Goal: Find specific page/section: Find specific page/section

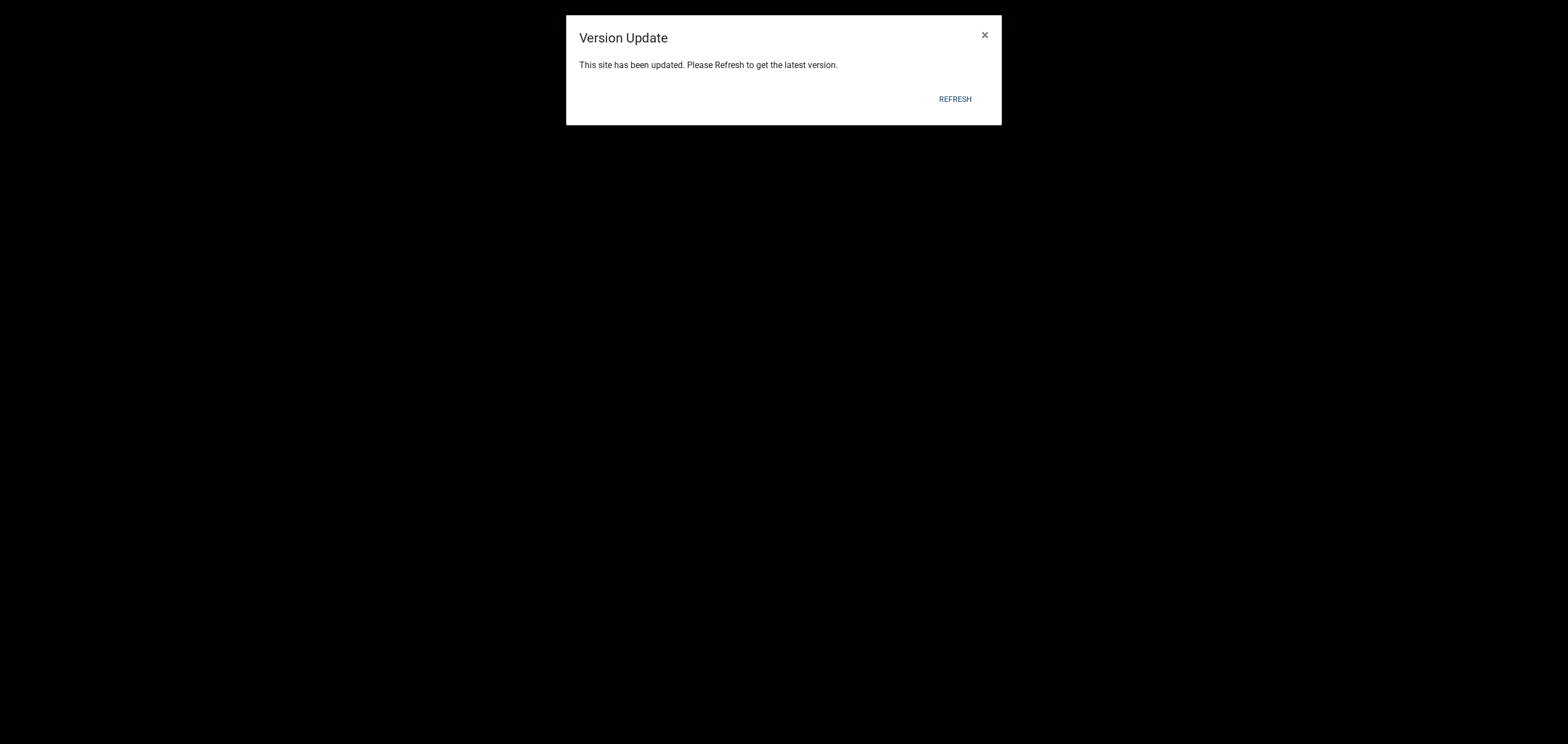
select select "2: 50"
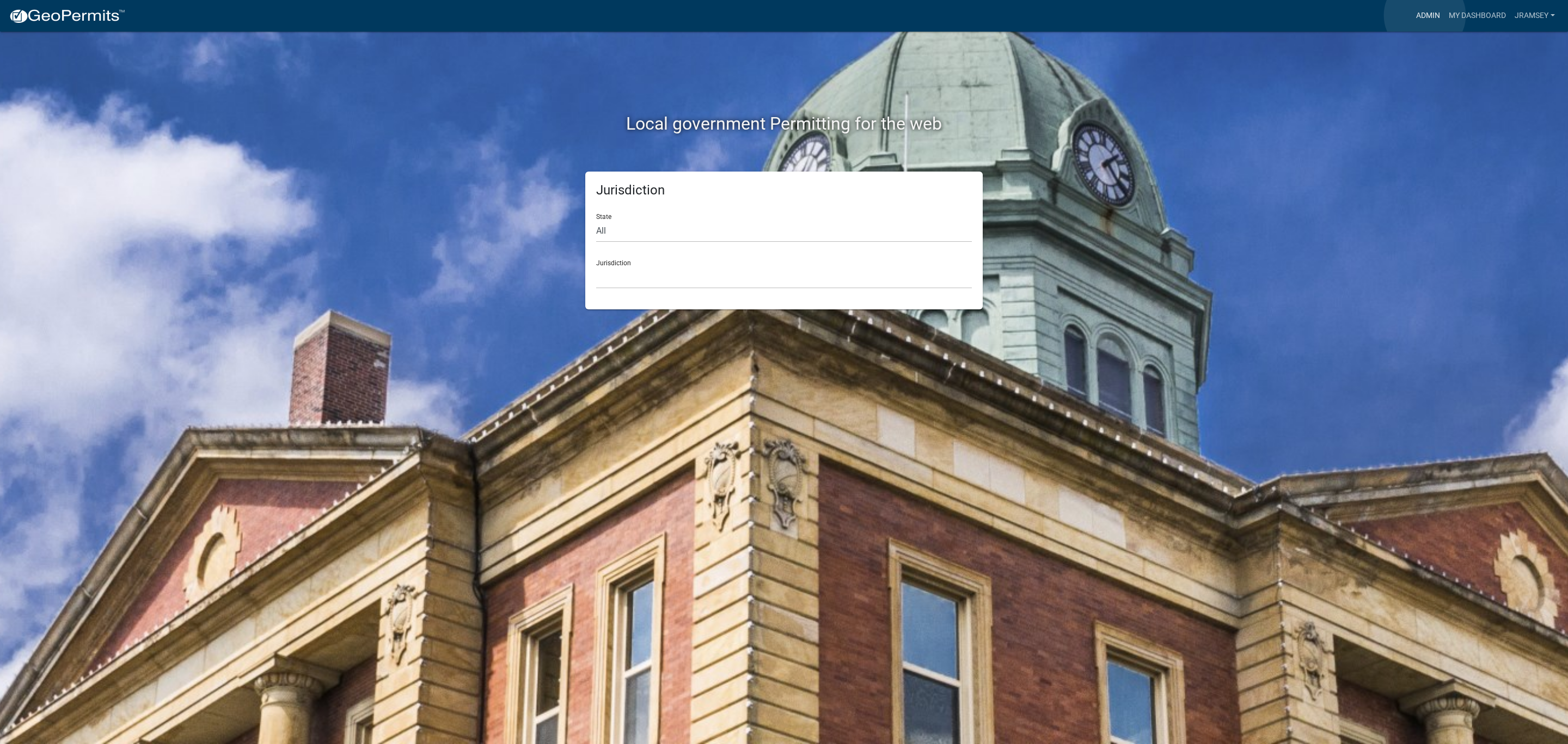
click at [1425, 16] on link "Admin" at bounding box center [1428, 16] width 33 height 21
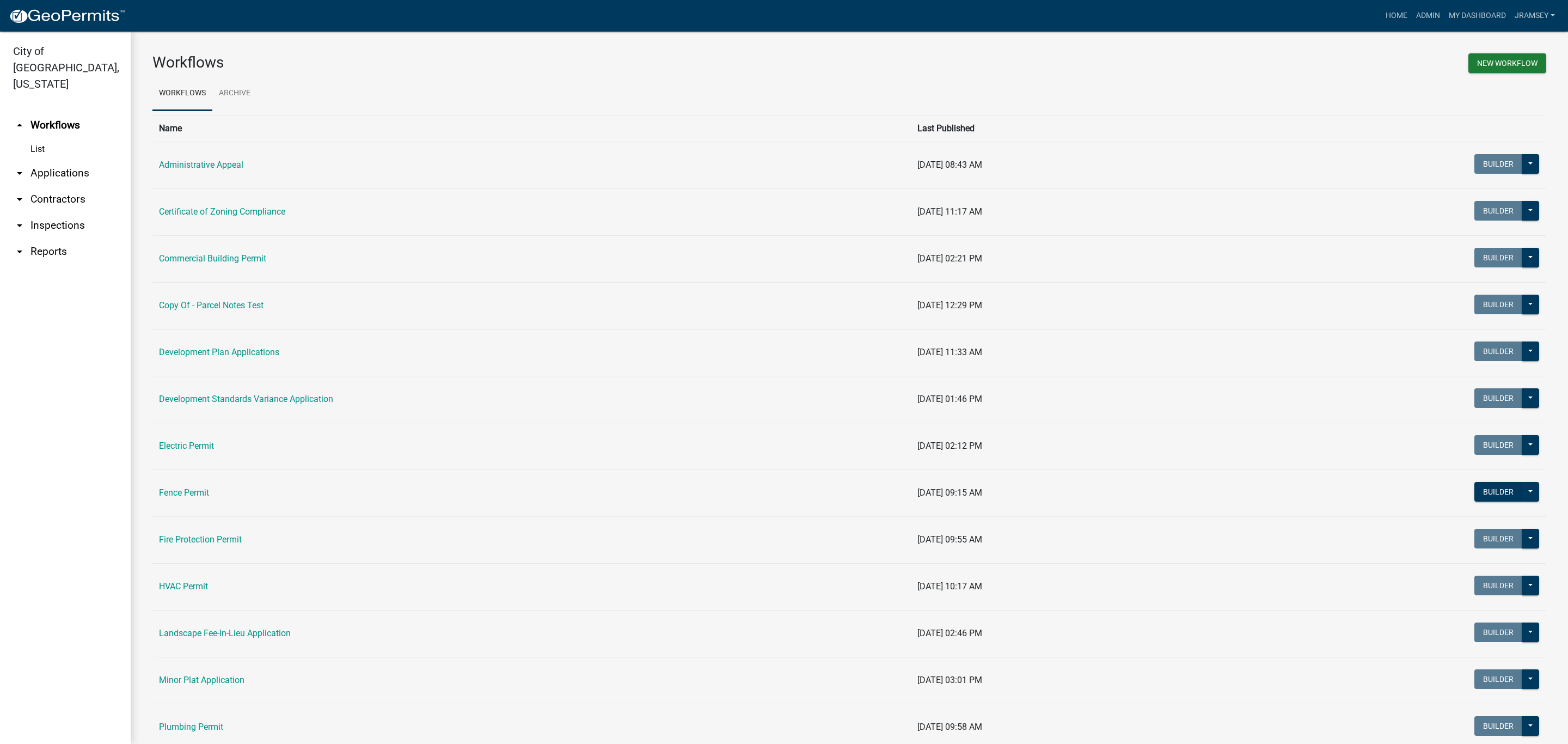
click at [46, 213] on link "arrow_drop_down Inspections" at bounding box center [65, 225] width 131 height 27
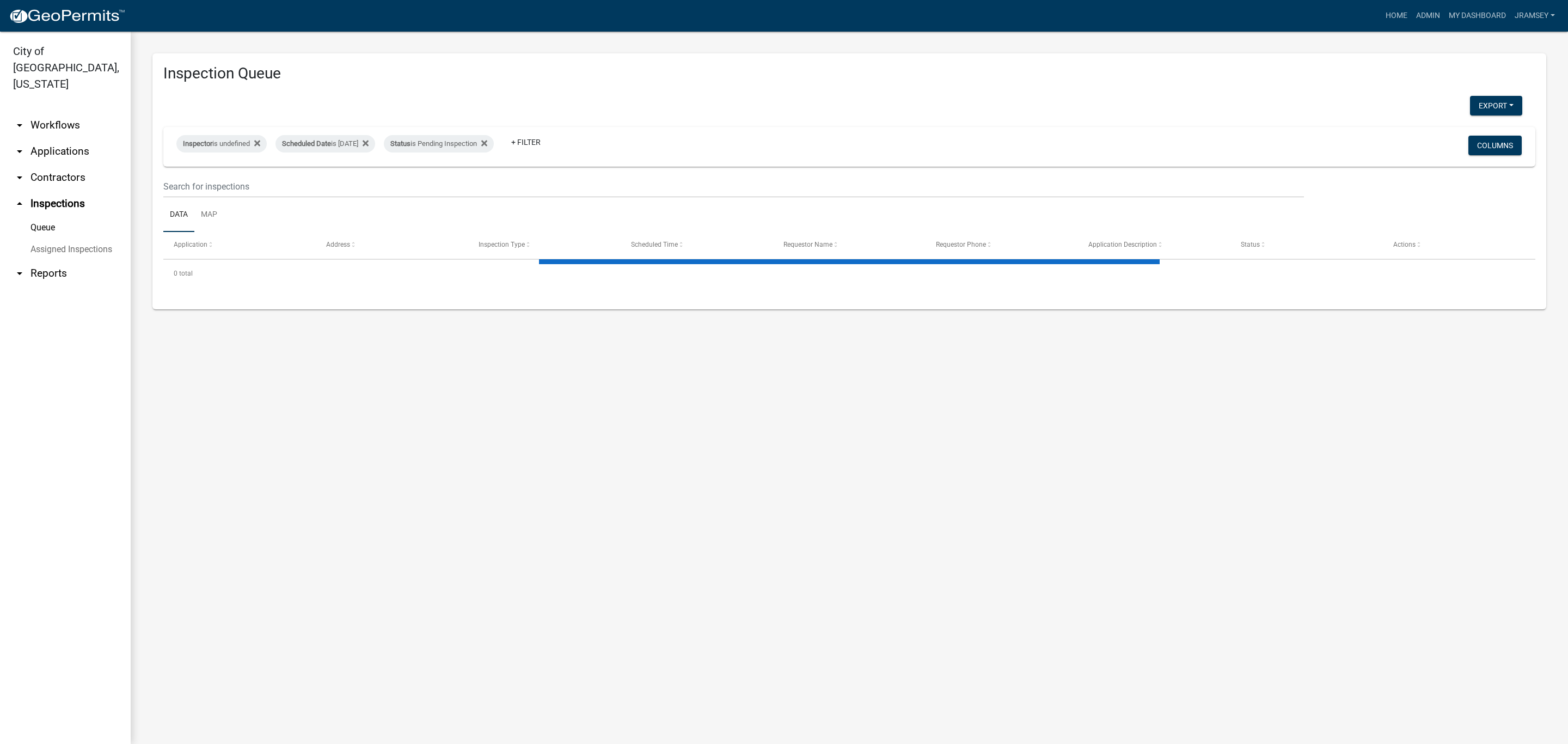
select select "2: 50"
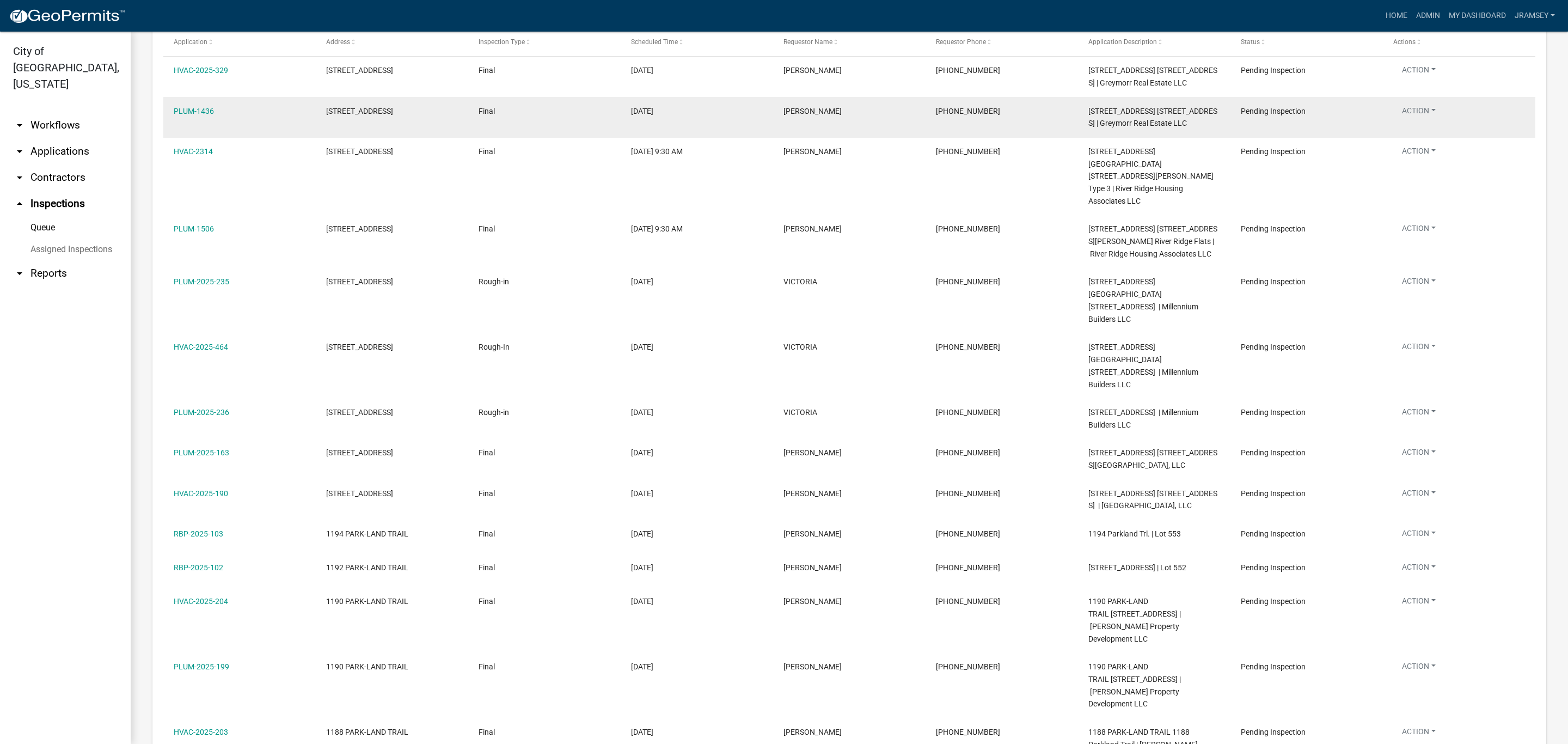
scroll to position [121, 0]
